Goal: Task Accomplishment & Management: Use online tool/utility

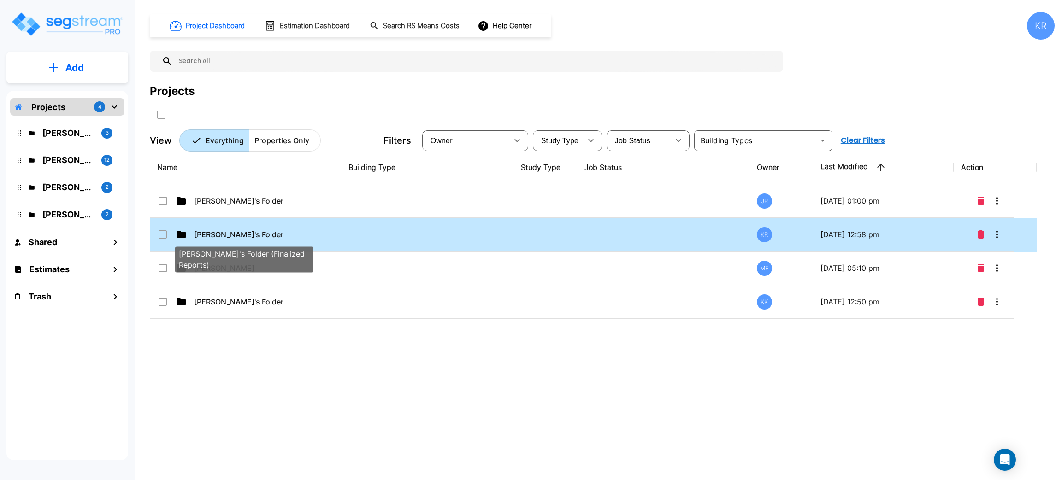
click at [235, 231] on p "[PERSON_NAME]'s Folder (Finalized Reports)" at bounding box center [240, 234] width 92 height 11
checkbox input "true"
click at [235, 231] on p "[PERSON_NAME]'s Folder (Finalized Reports)" at bounding box center [240, 234] width 92 height 11
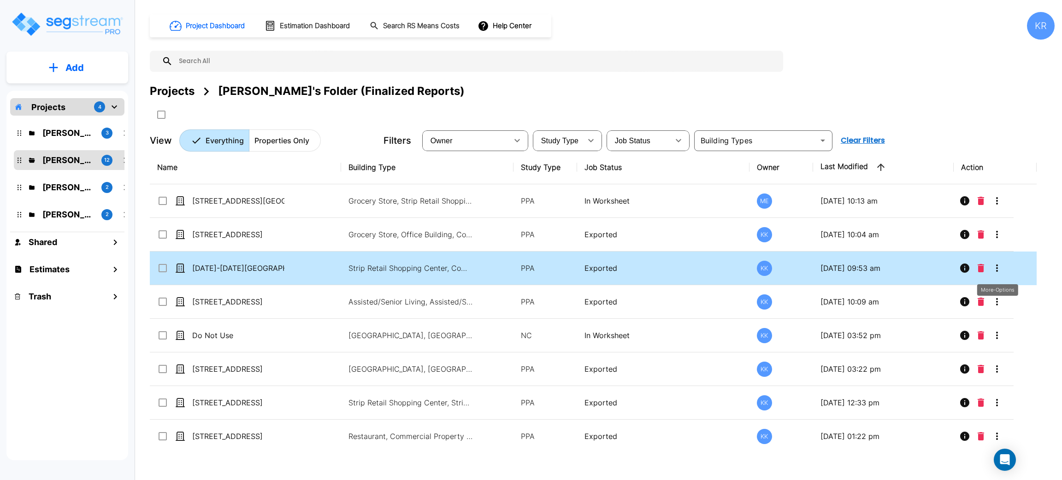
click at [998, 266] on icon "More-Options" at bounding box center [996, 268] width 11 height 11
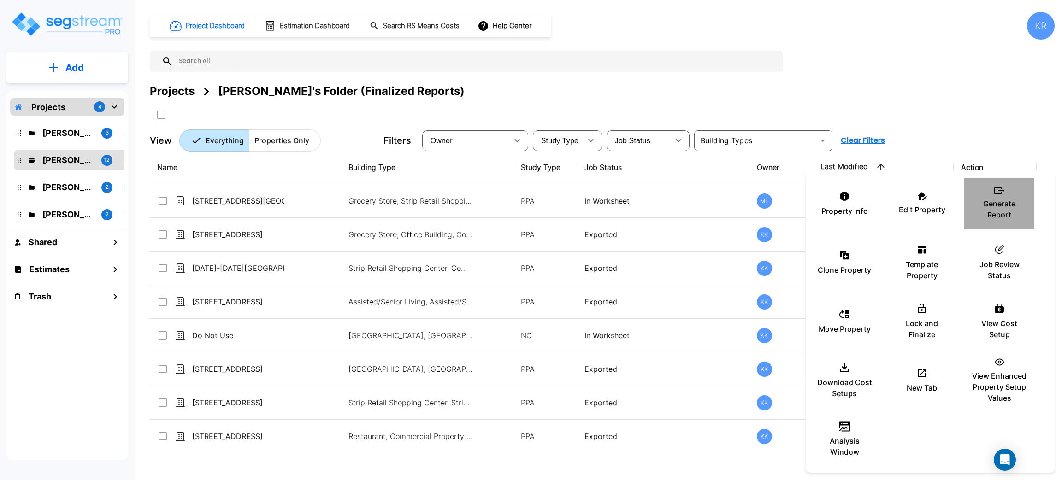
click at [1007, 205] on p "Generate Report" at bounding box center [998, 209] width 55 height 22
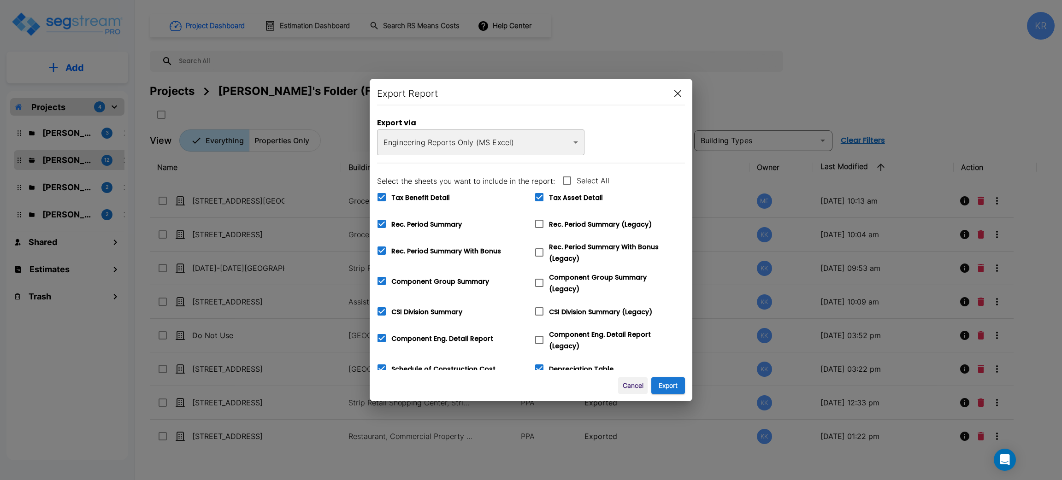
click at [671, 375] on div "Export Report Export via Engineering Reports Only (MS Excel) xlsx ​ Select the …" at bounding box center [531, 240] width 323 height 323
click at [671, 388] on button "Export" at bounding box center [668, 385] width 34 height 17
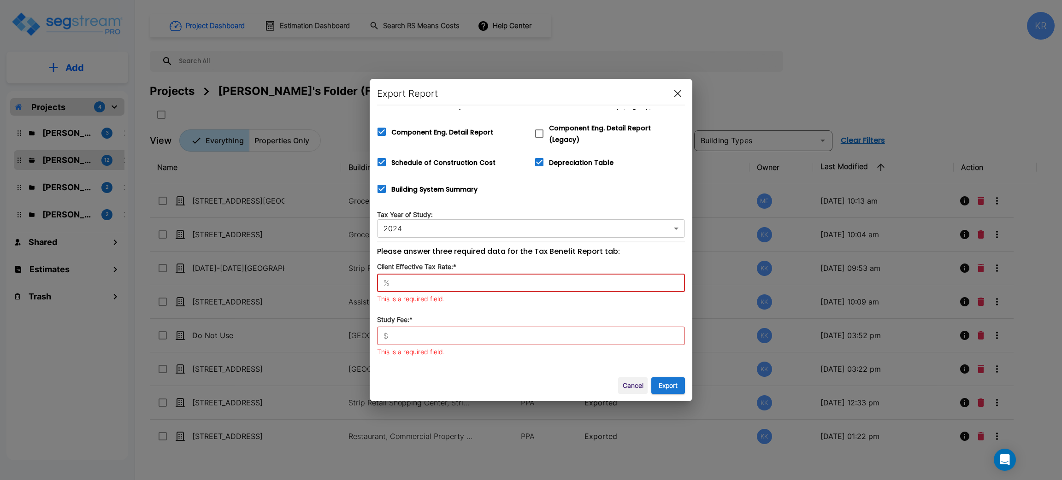
click at [429, 278] on input "text" at bounding box center [539, 282] width 292 height 9
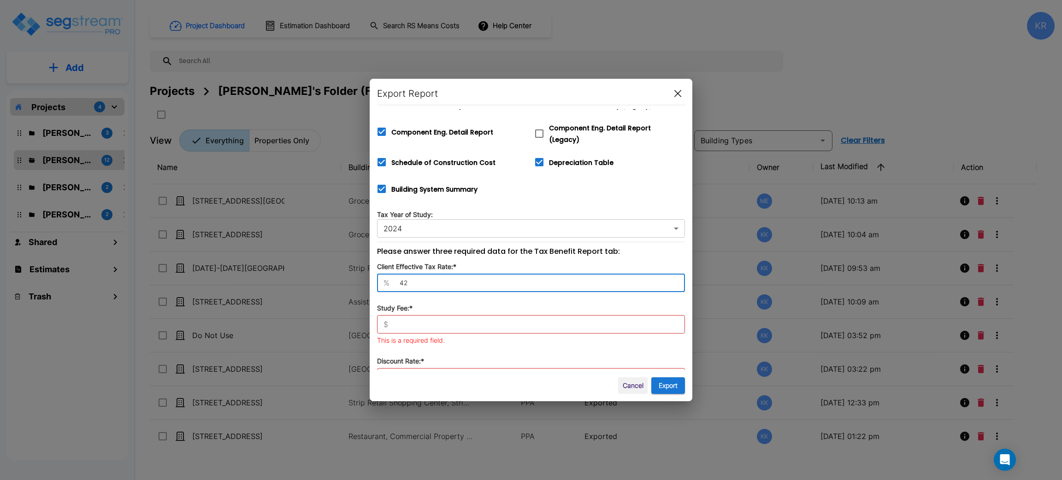
type input "42"
click at [407, 315] on div "$ ​" at bounding box center [531, 324] width 308 height 18
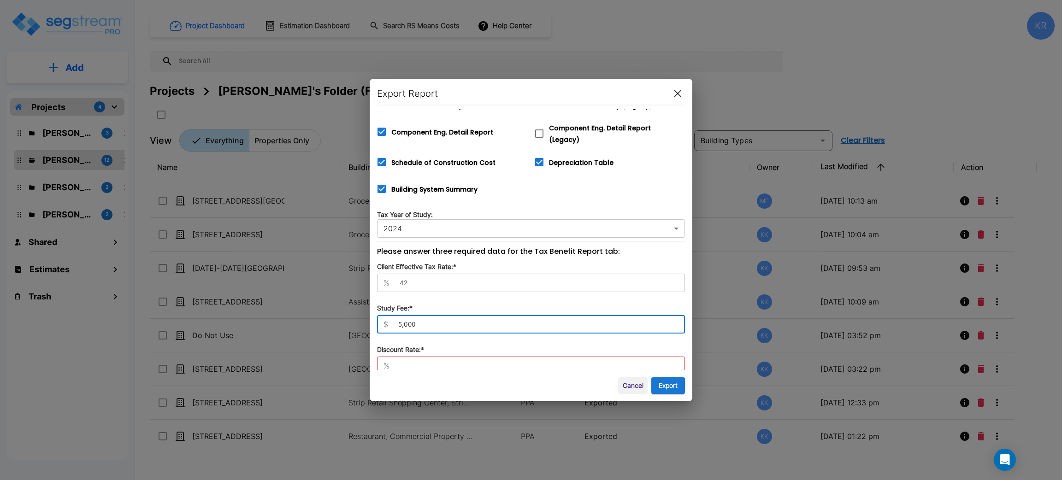
type input "5,000"
click at [405, 361] on input "text" at bounding box center [539, 365] width 292 height 9
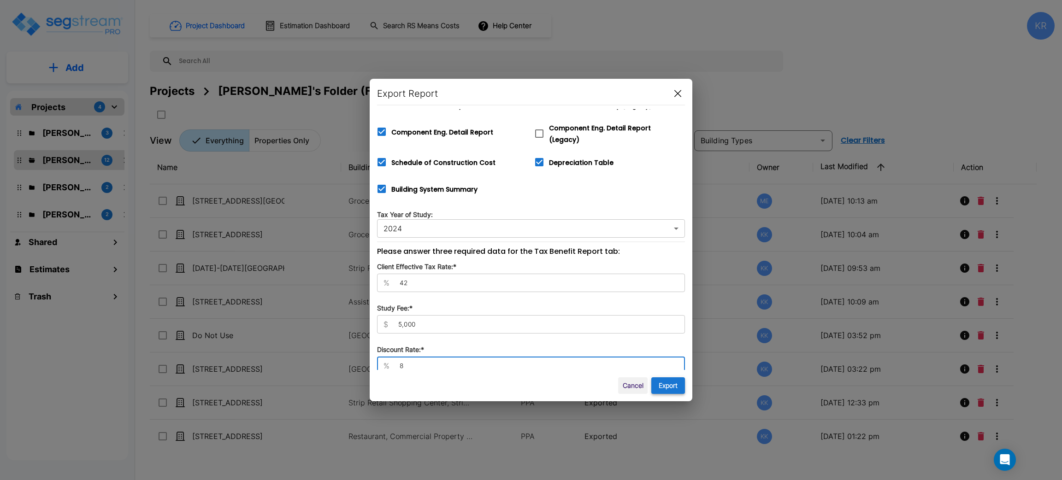
type input "8"
click at [675, 389] on button "Export" at bounding box center [668, 385] width 34 height 17
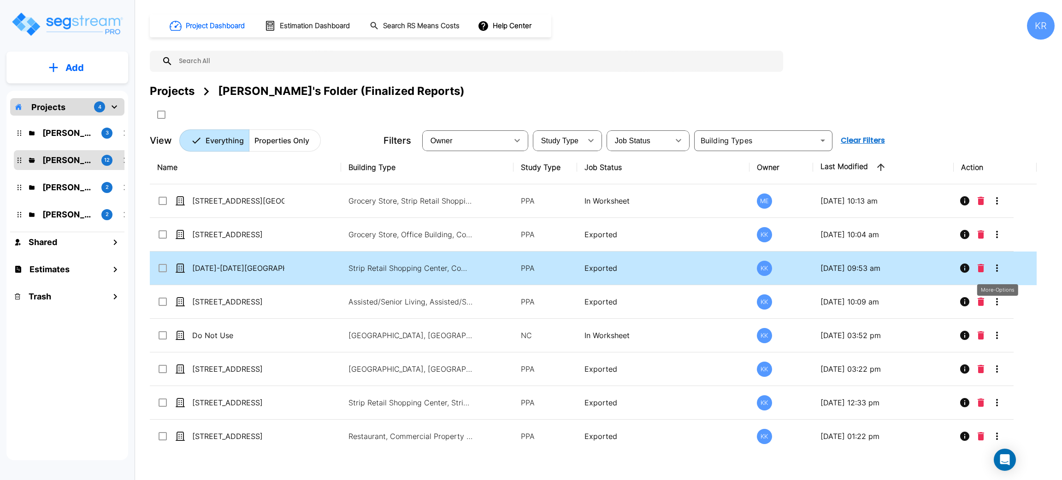
click at [996, 264] on icon "More-Options" at bounding box center [996, 268] width 11 height 11
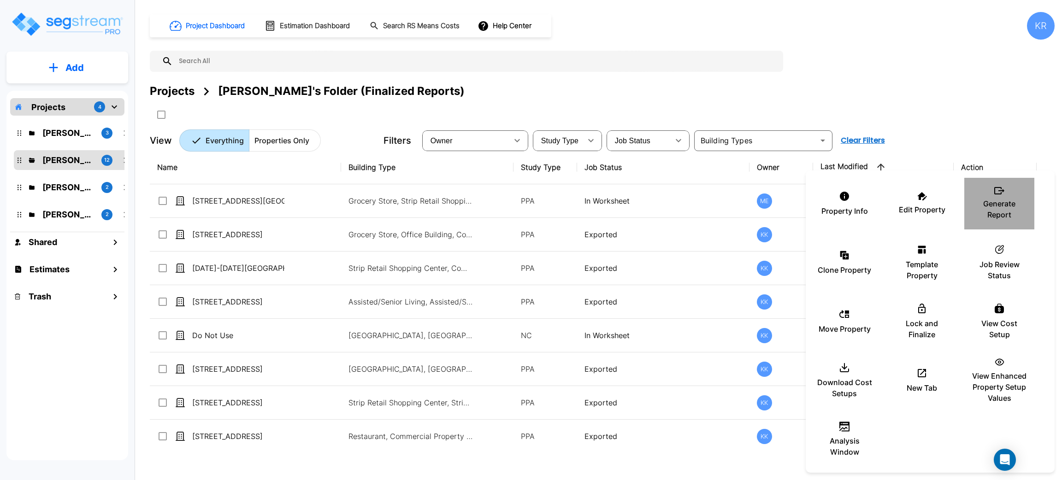
click at [999, 196] on div "Generate Report" at bounding box center [998, 204] width 55 height 46
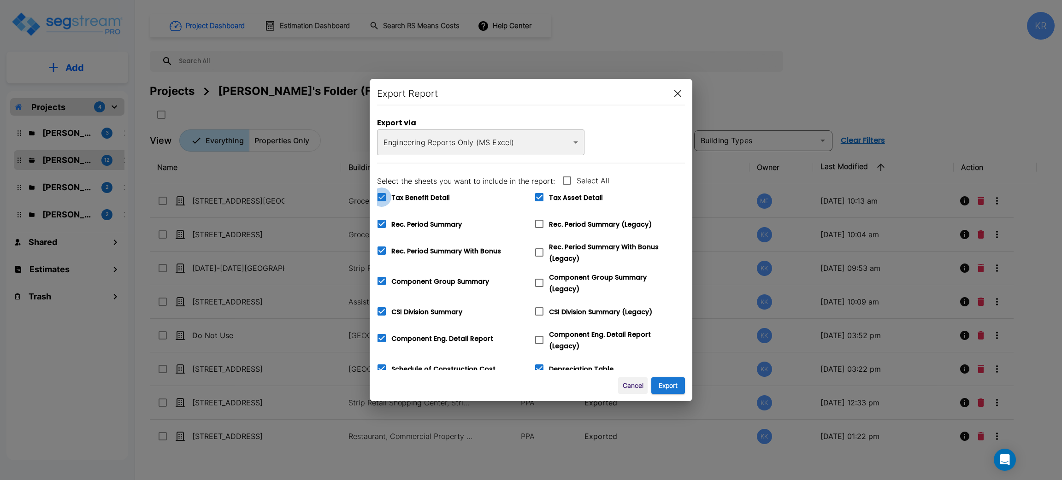
click at [383, 201] on icon at bounding box center [381, 197] width 8 height 8
click at [381, 195] on input "Tax Benefit Detail" at bounding box center [376, 192] width 9 height 8
checkbox input "false"
click at [385, 229] on icon at bounding box center [381, 223] width 11 height 11
click at [381, 222] on input "Rec. Period Summary" at bounding box center [376, 218] width 9 height 8
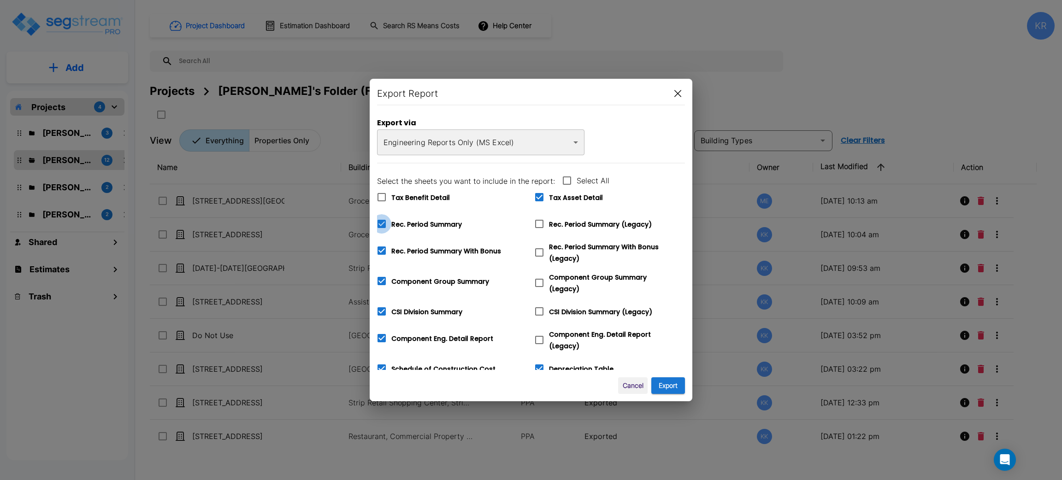
checkbox input "false"
click at [381, 252] on icon at bounding box center [381, 250] width 11 height 11
click at [381, 249] on input "Rec. Period Summary With Bonus" at bounding box center [376, 245] width 9 height 8
checkbox input "false"
checkbox input "true"
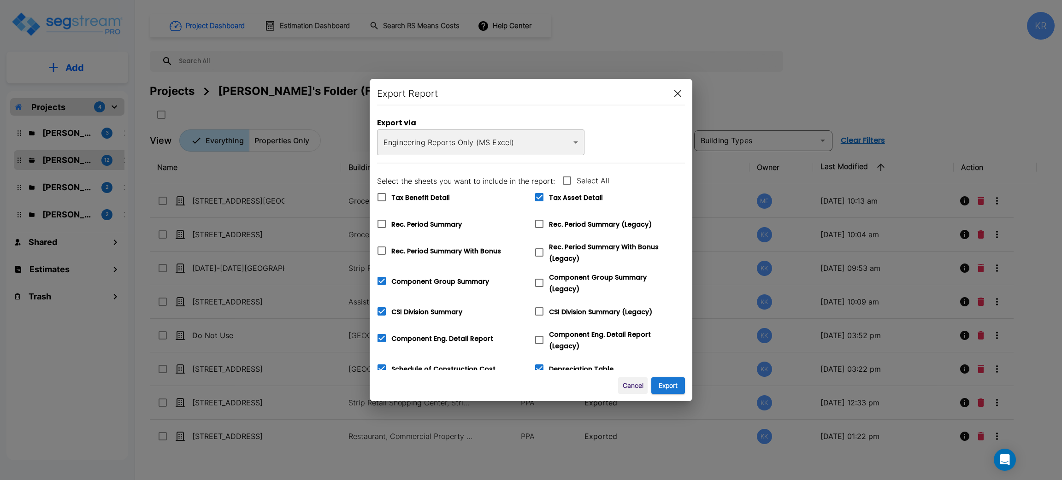
checkbox input "true"
click at [382, 282] on icon at bounding box center [381, 281] width 8 height 8
click at [381, 279] on input "Component Group Summary" at bounding box center [376, 275] width 9 height 8
checkbox input "false"
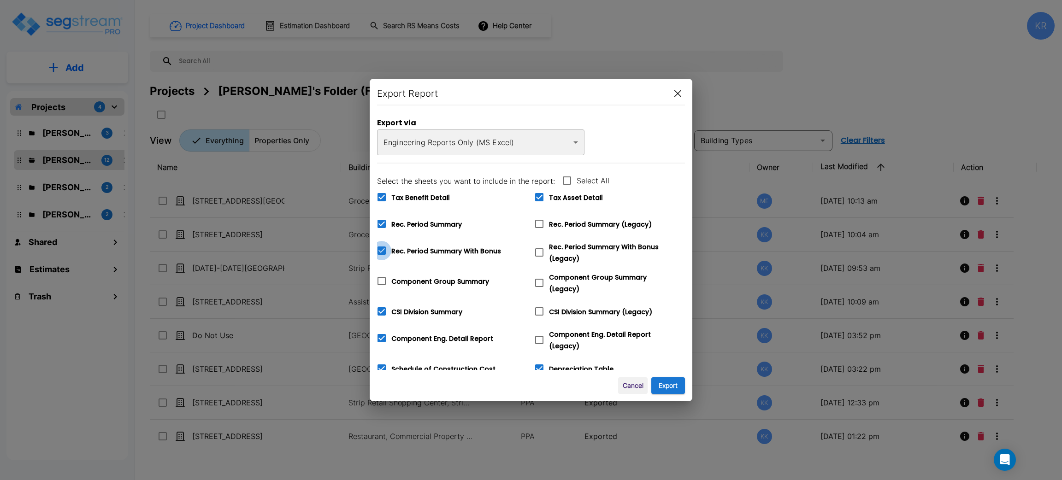
click at [381, 249] on icon at bounding box center [381, 250] width 8 height 8
click at [381, 249] on input "Rec. Period Summary With Bonus" at bounding box center [376, 245] width 9 height 8
checkbox input "false"
click at [379, 225] on icon at bounding box center [381, 224] width 8 height 8
click at [379, 222] on input "Rec. Period Summary" at bounding box center [376, 218] width 9 height 8
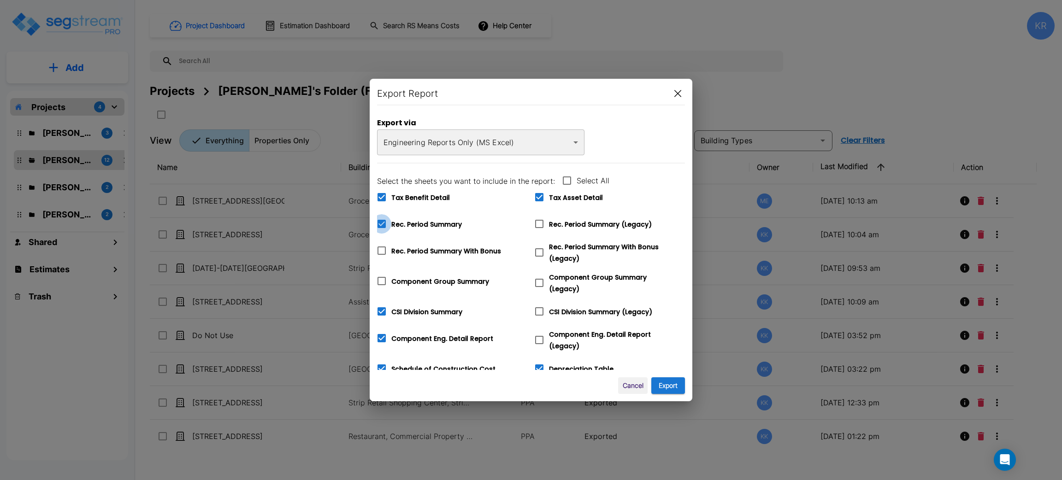
checkbox input "false"
click at [376, 198] on icon at bounding box center [381, 197] width 11 height 11
click at [376, 195] on input "Tax Benefit Detail" at bounding box center [376, 192] width 9 height 8
checkbox input "false"
click at [540, 193] on icon at bounding box center [539, 197] width 11 height 11
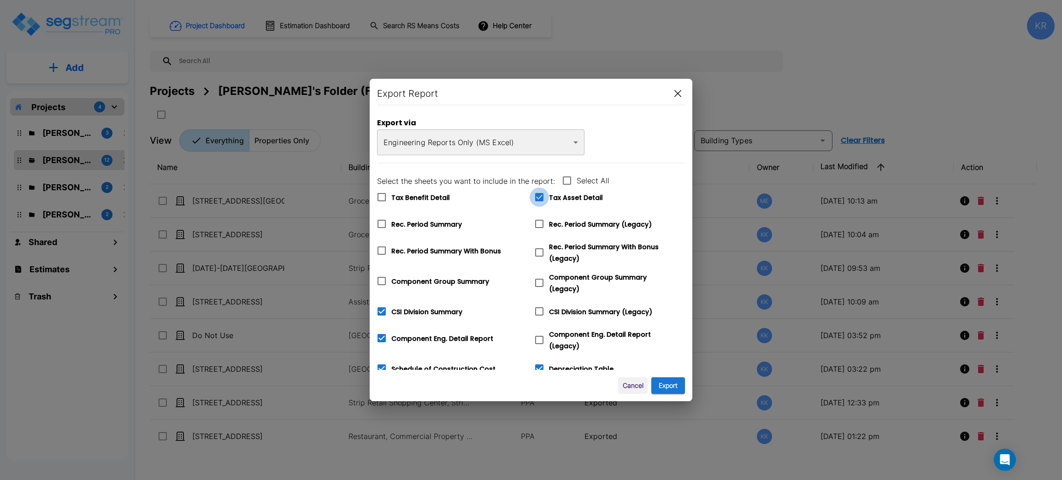
click at [539, 193] on input "Tax Asset Detail" at bounding box center [533, 192] width 9 height 8
checkbox input "false"
click at [536, 223] on icon at bounding box center [539, 223] width 11 height 11
click at [536, 222] on input "Rec. Period Summary (Legacy)" at bounding box center [533, 218] width 9 height 8
checkbox input "true"
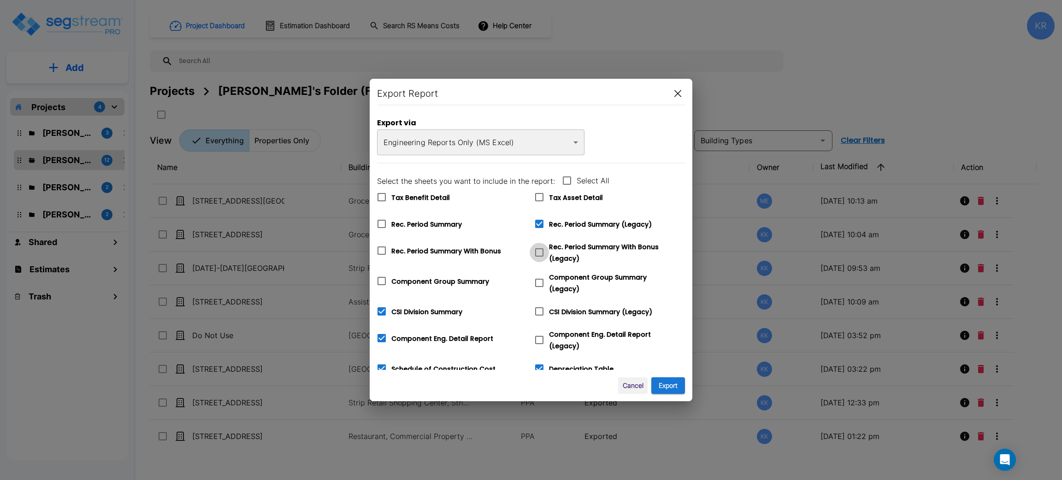
click at [541, 251] on icon at bounding box center [539, 252] width 11 height 11
click at [539, 251] on input "Rec. Period Summary With Bonus (Legacy)" at bounding box center [533, 247] width 9 height 8
checkbox input "true"
click at [535, 284] on icon at bounding box center [539, 283] width 8 height 8
click at [535, 281] on input "Component Group Summary (Legacy)" at bounding box center [533, 277] width 9 height 8
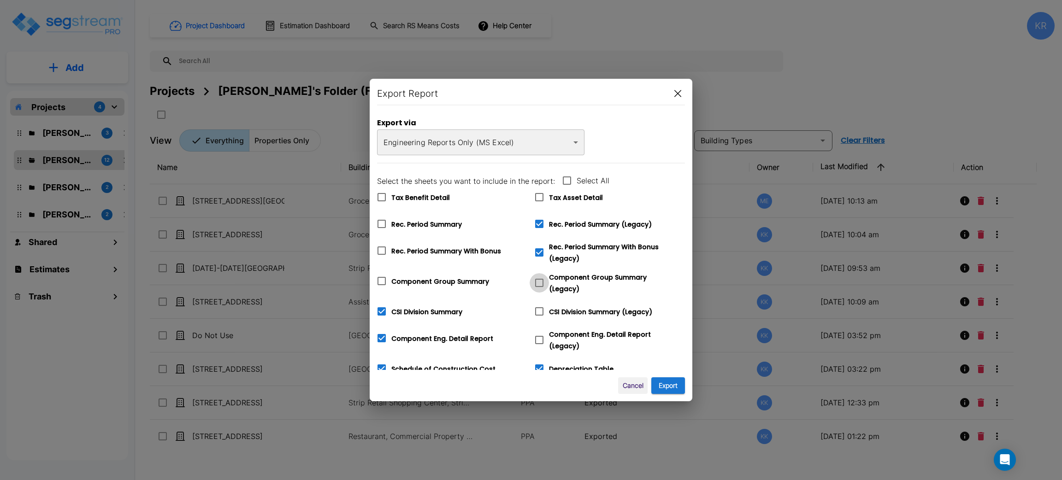
checkbox input "true"
click at [538, 312] on icon at bounding box center [539, 311] width 11 height 11
click at [538, 310] on input "CSI Division Summary (Legacy)" at bounding box center [533, 306] width 9 height 8
checkbox input "true"
checkbox input "false"
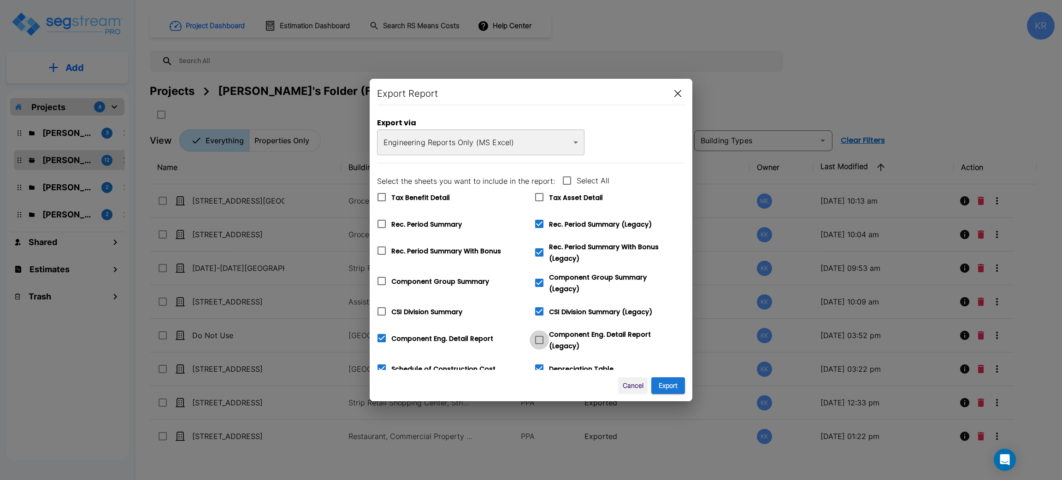
click at [540, 336] on icon at bounding box center [539, 339] width 11 height 11
click at [539, 336] on input "Component Eng. Detail Report (Legacy)" at bounding box center [533, 334] width 9 height 8
checkbox input "true"
checkbox input "false"
click at [540, 363] on icon at bounding box center [539, 368] width 11 height 11
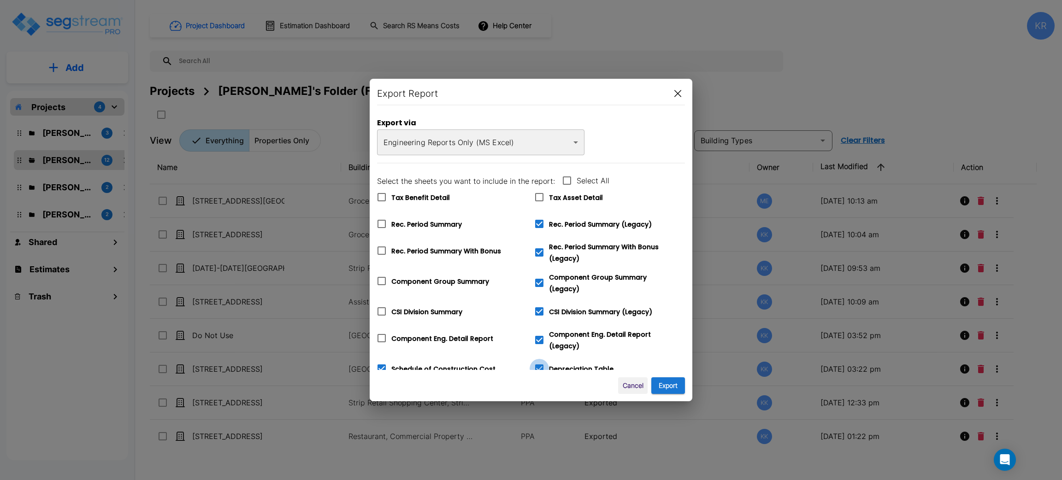
click at [539, 359] on input "Depreciation Table" at bounding box center [533, 363] width 9 height 8
checkbox input "false"
click at [387, 362] on span at bounding box center [381, 368] width 19 height 19
click at [381, 362] on input "Schedule of Construction Cost" at bounding box center [376, 363] width 9 height 8
checkbox input "false"
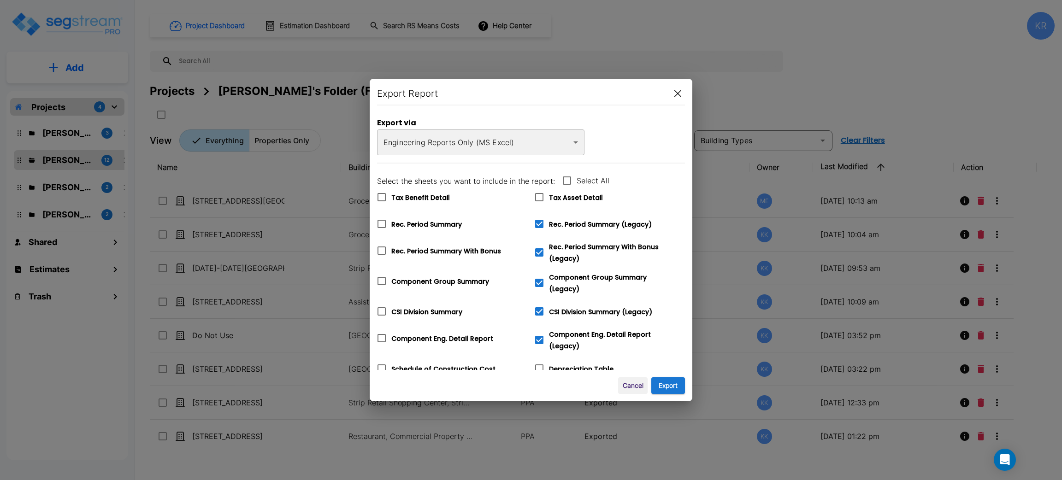
drag, startPoint x: 662, startPoint y: 301, endPoint x: 599, endPoint y: 359, distance: 85.4
click at [599, 359] on div "Tax Benefit Detail Tax Asset Detail Rec. Period Summary Rec. Period Summary (Le…" at bounding box center [527, 292] width 315 height 225
click at [668, 381] on button "Export" at bounding box center [668, 385] width 34 height 17
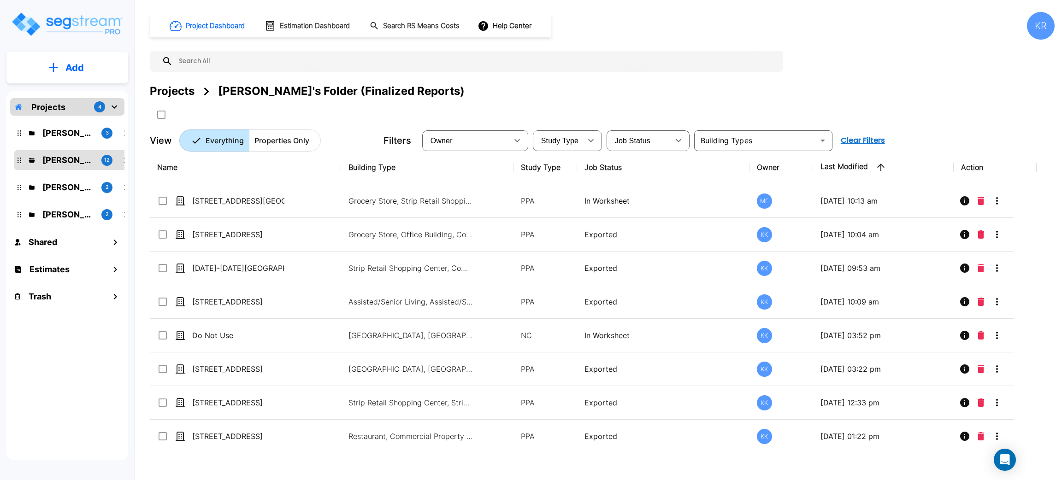
click at [788, 113] on div "Projects [PERSON_NAME]'s Folder (Finalized Reports)" at bounding box center [602, 102] width 904 height 39
click at [1045, 35] on div "KR" at bounding box center [1041, 26] width 28 height 28
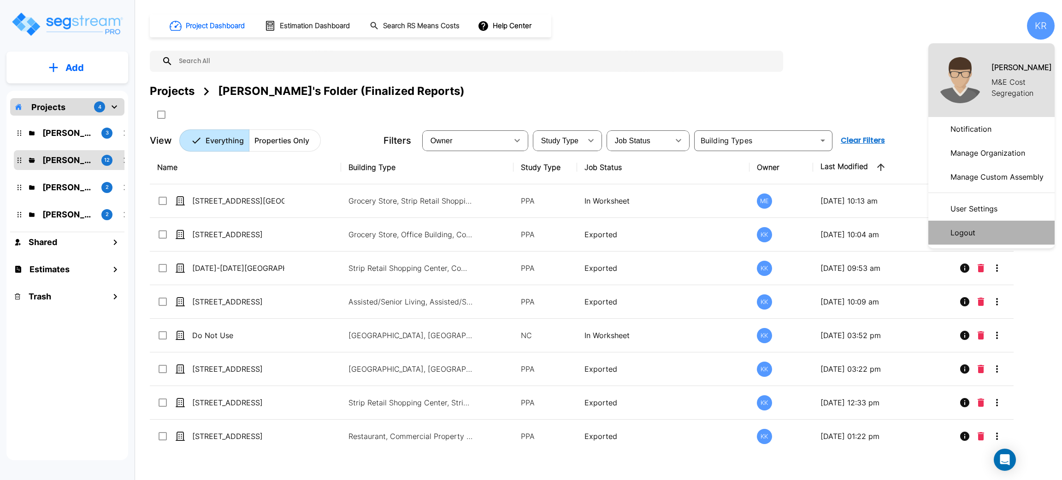
click at [953, 229] on p "Logout" at bounding box center [962, 232] width 32 height 18
